Goal: Navigation & Orientation: Go to known website

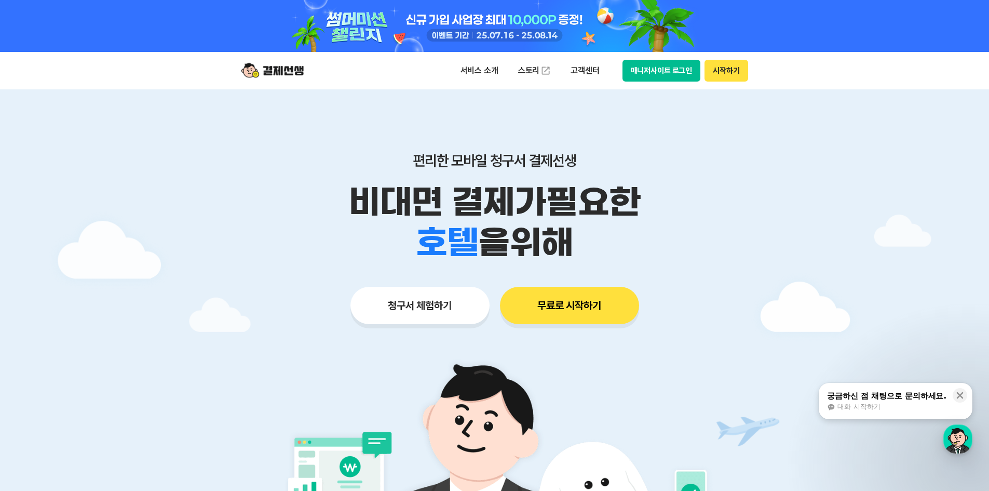
click at [276, 70] on img at bounding box center [273, 71] width 62 height 20
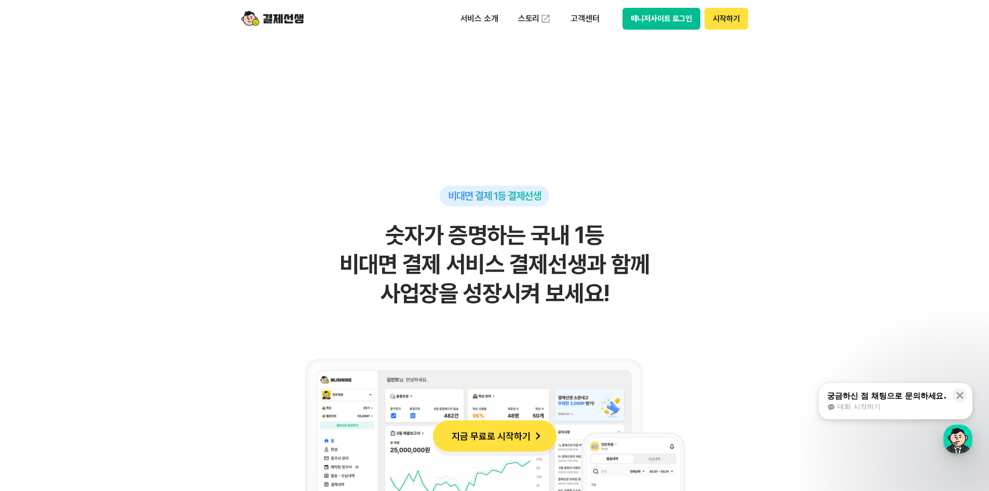
scroll to position [623, 0]
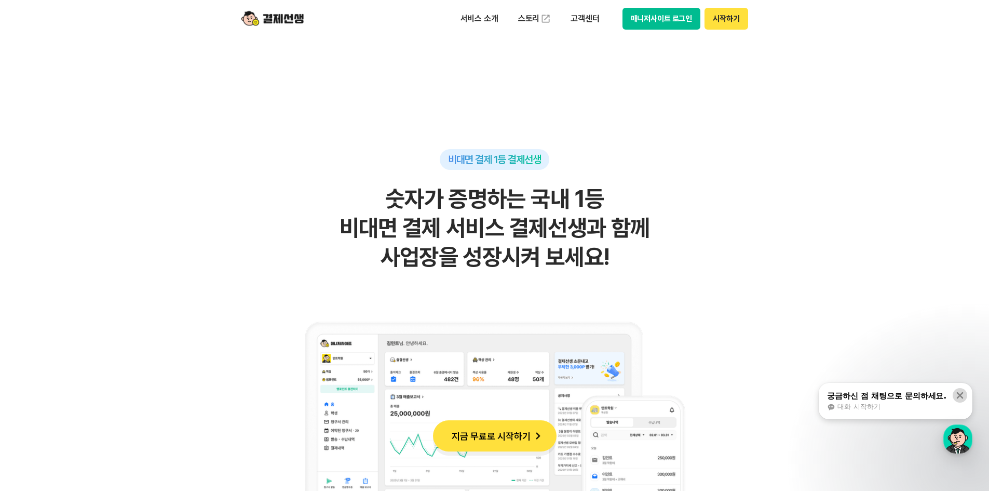
click at [965, 397] on icon at bounding box center [960, 395] width 10 height 10
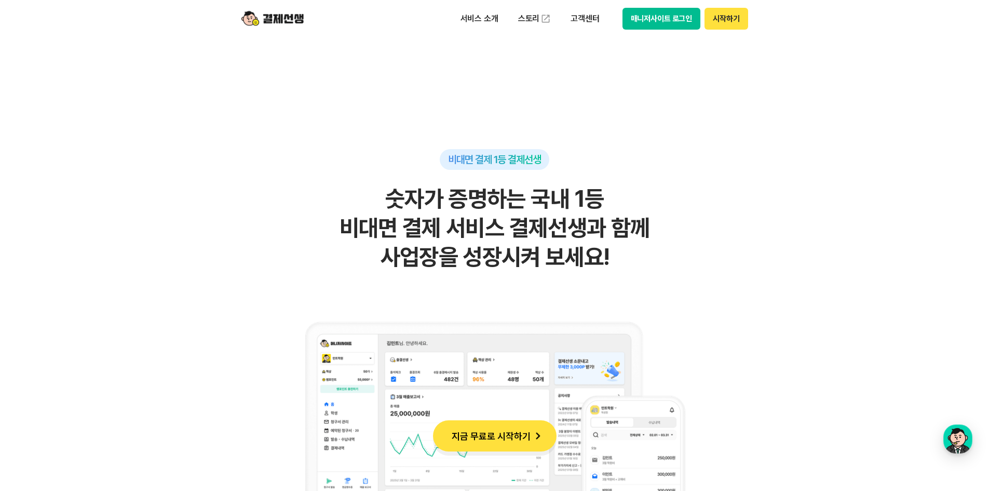
click at [731, 20] on button "시작하기" at bounding box center [726, 19] width 43 height 22
click at [250, 180] on div "비대면 결제 1등 결제선생 숫자가 증명하는 국내 1등 비대면 결제 서비스 결제선생과 함께 사업장을 성장시켜 보세요!" at bounding box center [494, 393] width 509 height 488
click at [274, 17] on img at bounding box center [273, 19] width 62 height 20
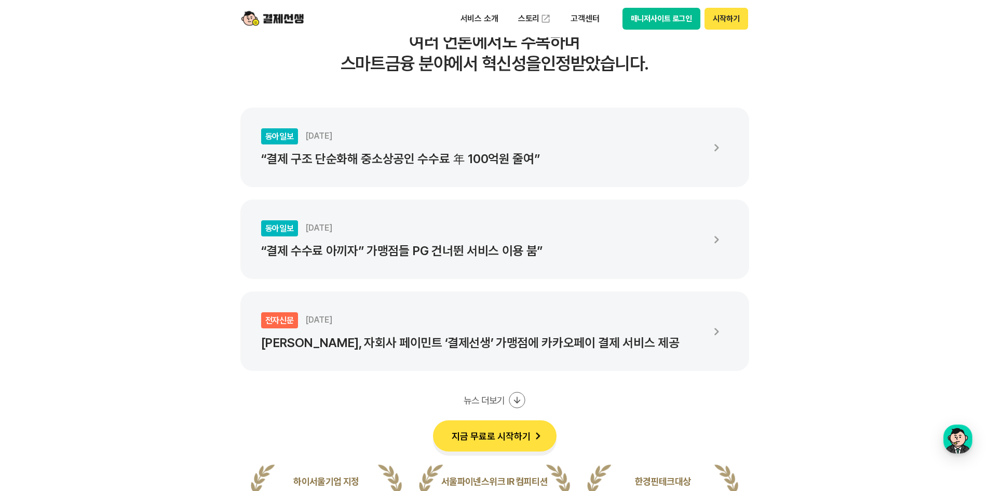
scroll to position [1714, 0]
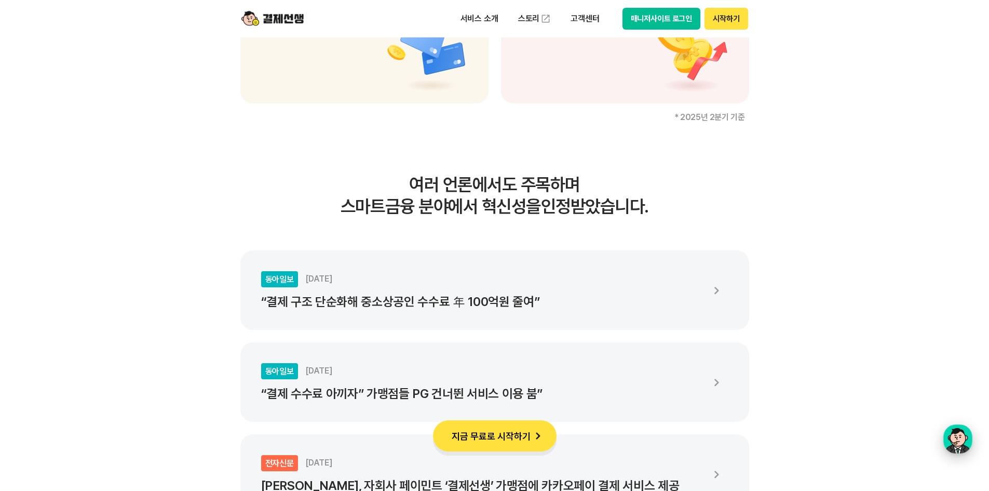
click at [950, 438] on div "button" at bounding box center [958, 438] width 29 height 29
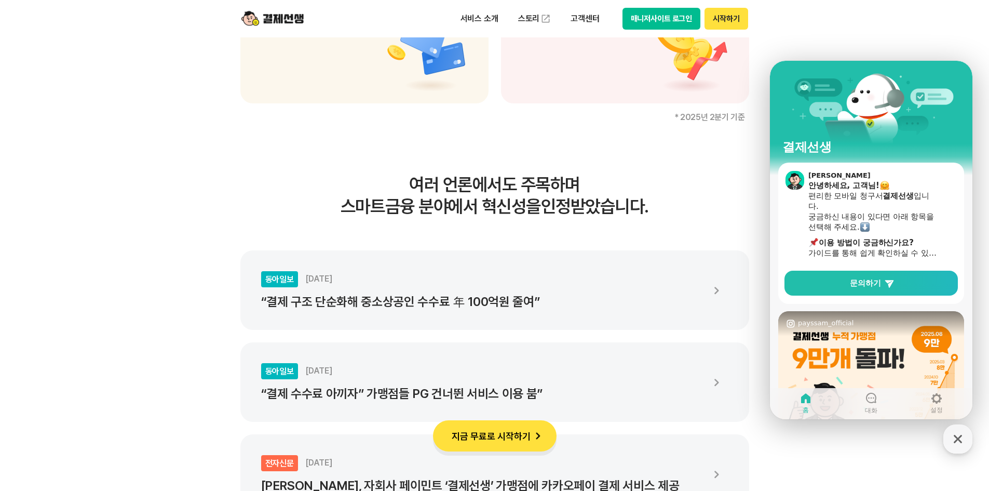
click at [950, 21] on header "서비스 소개 스토리 고객센터 매니저사이트 로그인 시작하기" at bounding box center [494, 18] width 989 height 37
click at [267, 14] on img at bounding box center [273, 19] width 62 height 20
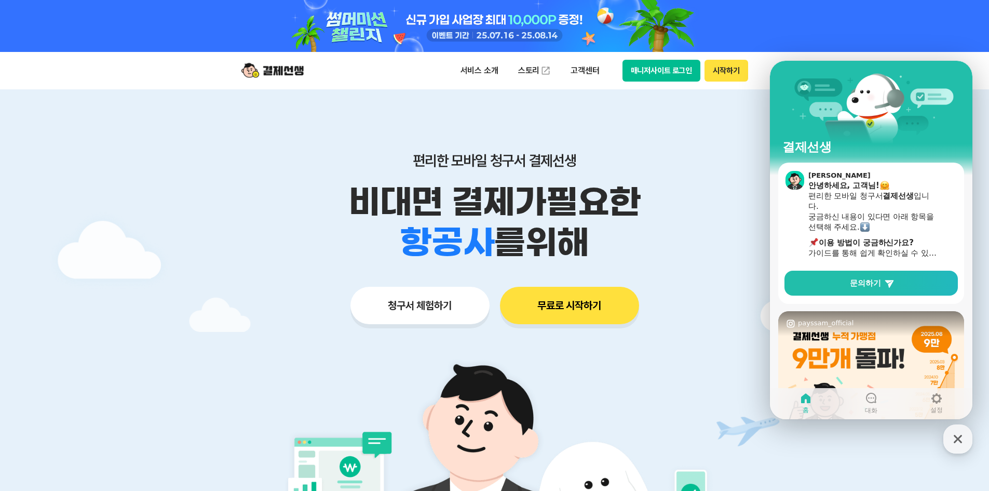
click at [671, 69] on button "매니저사이트 로그인" at bounding box center [662, 71] width 78 height 22
